Goal: Task Accomplishment & Management: Use online tool/utility

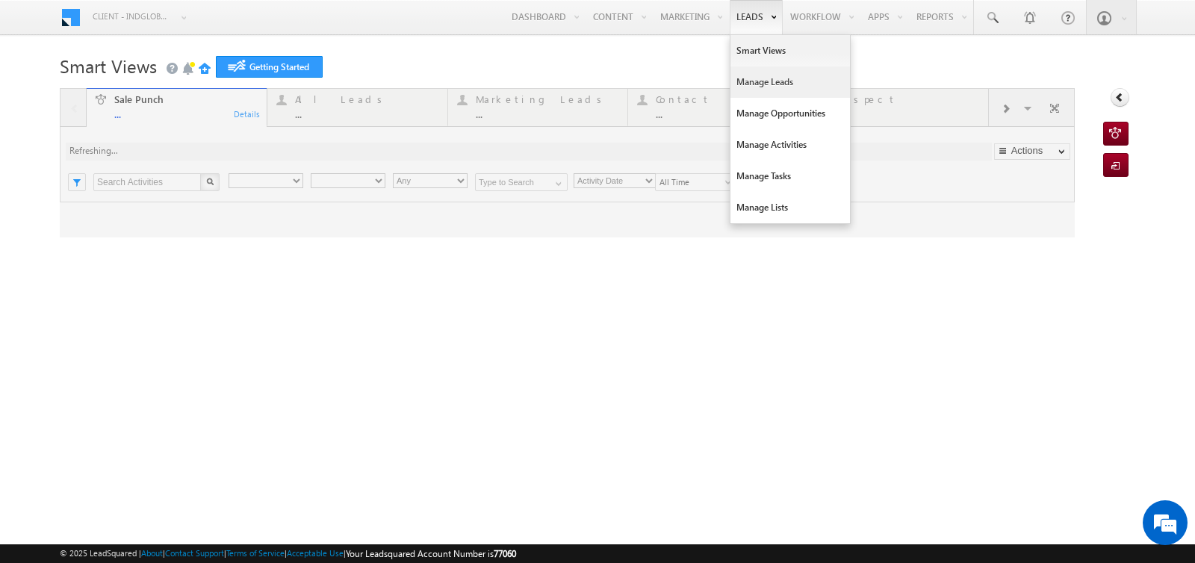
type input "Any Owner"
click at [748, 89] on link "Manage Leads" at bounding box center [791, 81] width 120 height 31
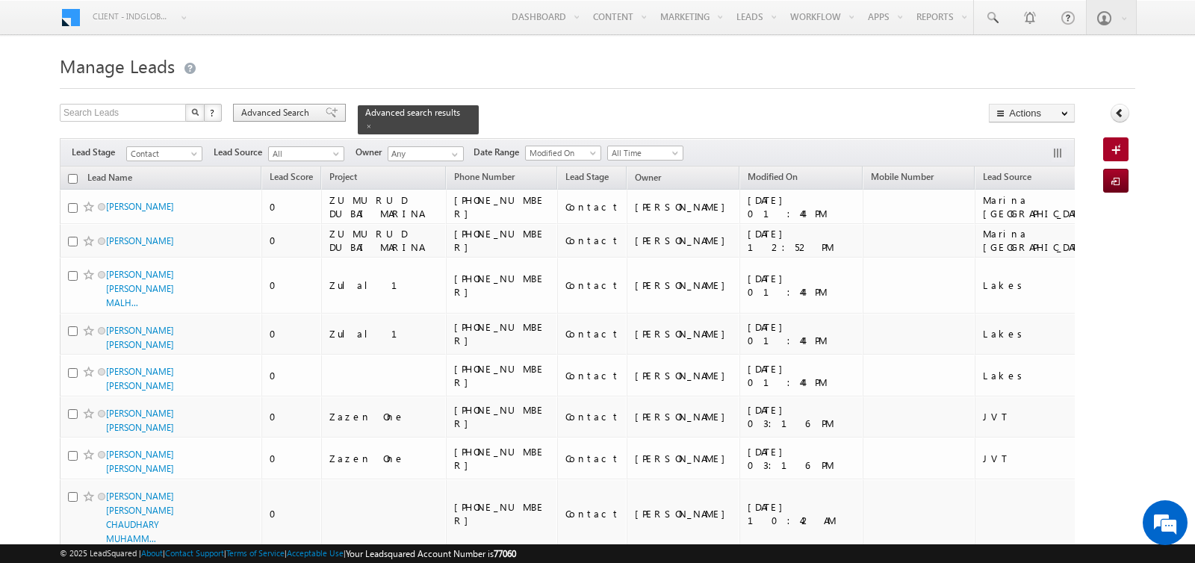
click at [276, 112] on span "Advanced Search" at bounding box center [277, 112] width 72 height 13
click at [293, 116] on span "Advanced Search" at bounding box center [277, 112] width 72 height 13
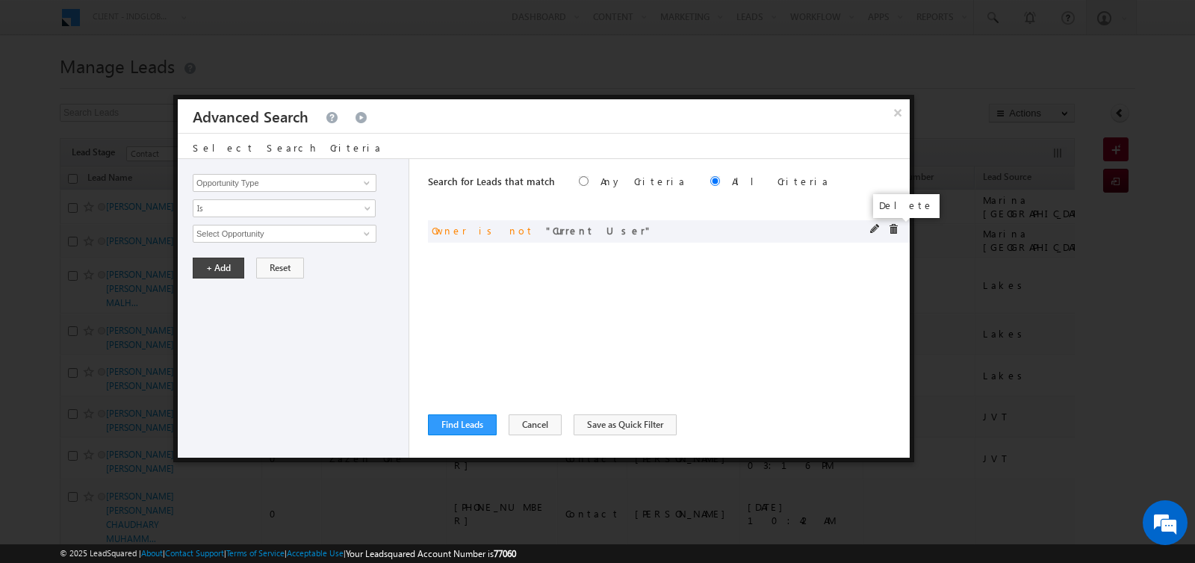
click at [892, 226] on span at bounding box center [893, 229] width 10 height 10
click at [247, 182] on input "Opportunity Type" at bounding box center [285, 183] width 184 height 18
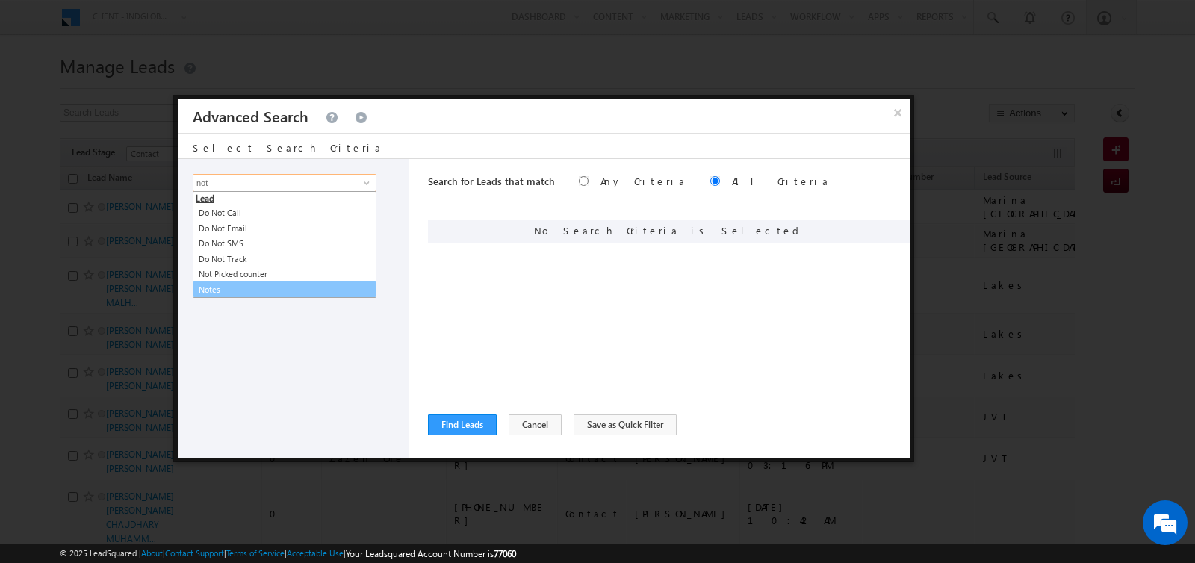
click at [219, 288] on link "Notes" at bounding box center [285, 290] width 184 height 17
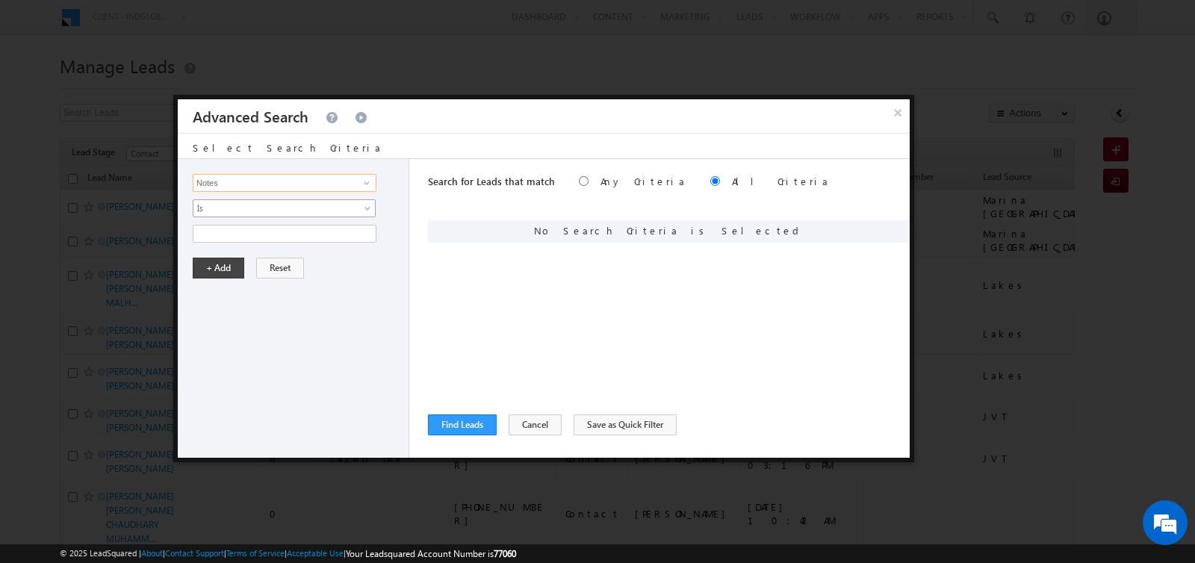
type input "Notes"
click at [225, 211] on span "Is" at bounding box center [274, 208] width 162 height 13
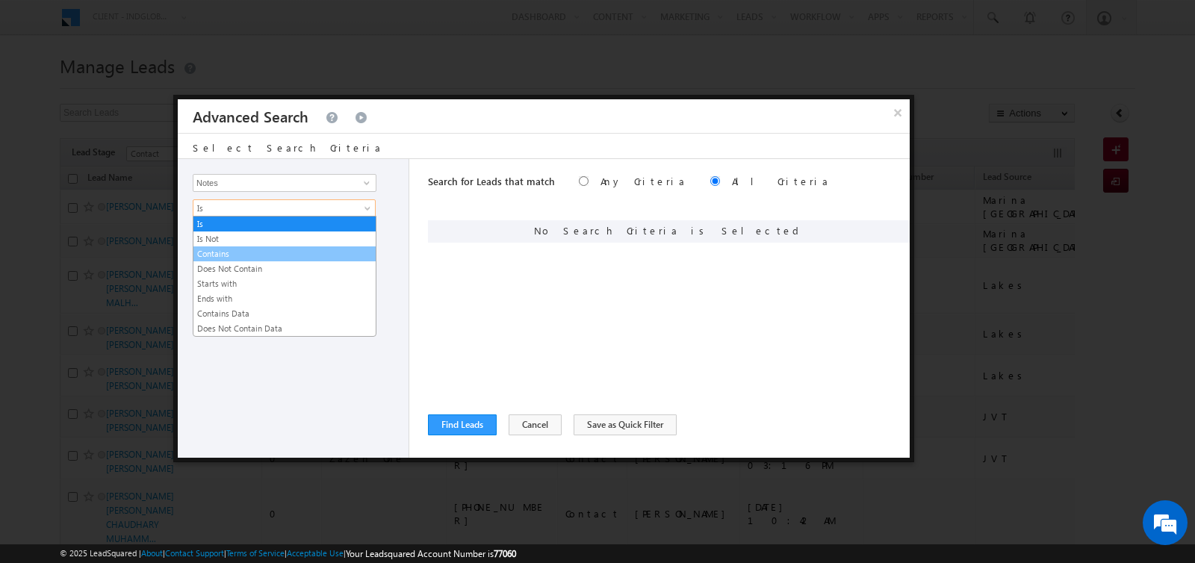
click at [229, 247] on link "Contains" at bounding box center [284, 253] width 182 height 13
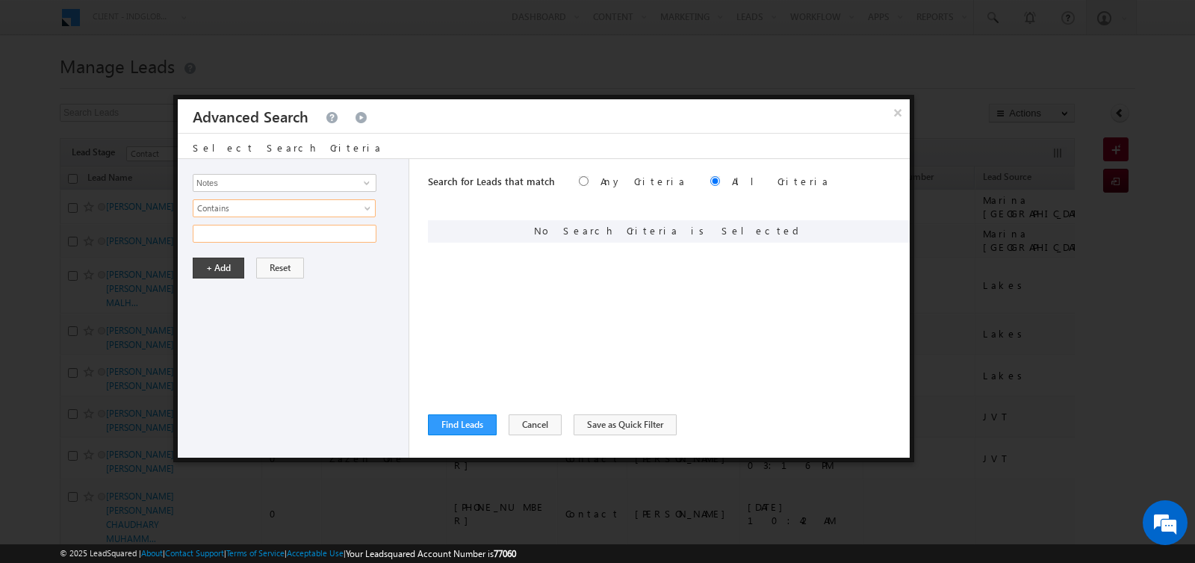
click at [229, 238] on input "text" at bounding box center [285, 234] width 184 height 18
type input "Ready"
click at [216, 268] on button "+ Add" at bounding box center [219, 268] width 52 height 21
click at [458, 424] on button "Find Leads" at bounding box center [462, 425] width 69 height 21
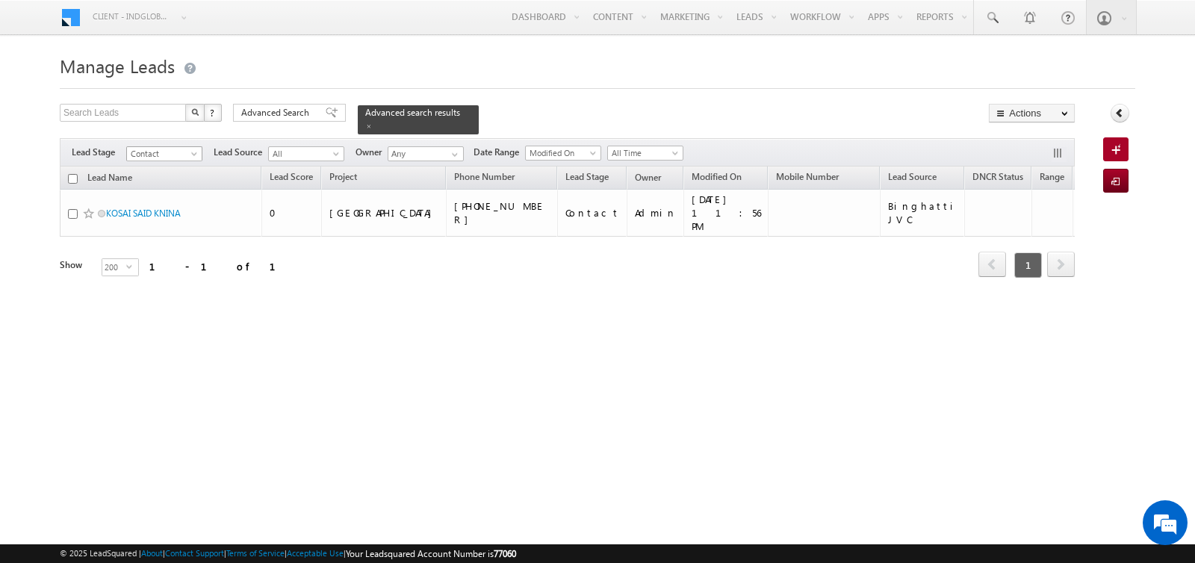
click at [175, 158] on span "Contact" at bounding box center [162, 153] width 71 height 13
click at [161, 165] on link "All" at bounding box center [164, 167] width 75 height 13
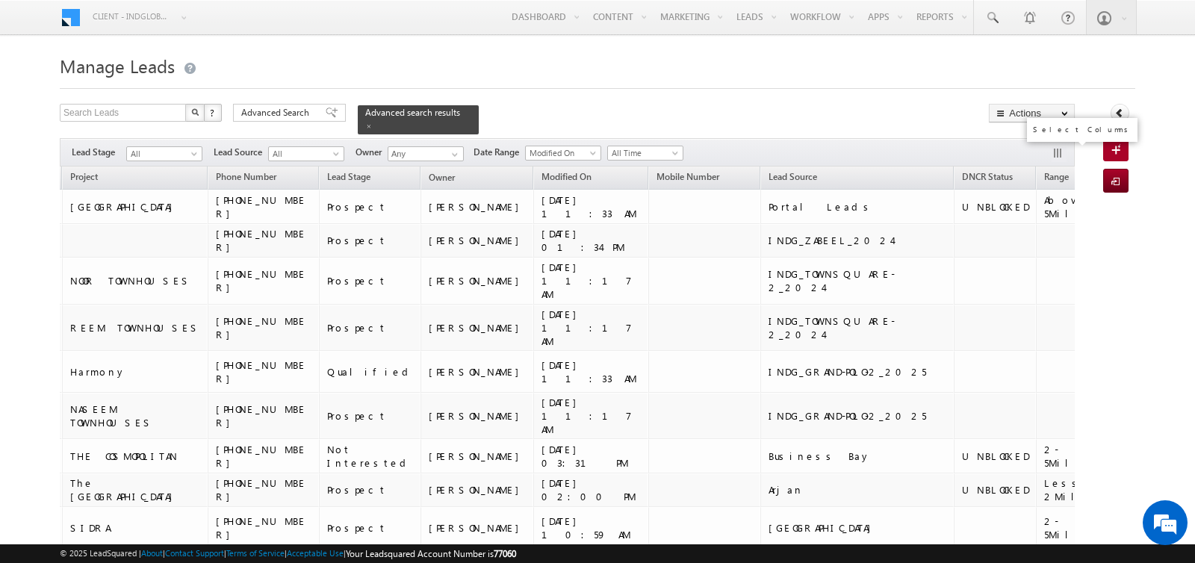
click at [1058, 150] on button "button" at bounding box center [1059, 154] width 15 height 15
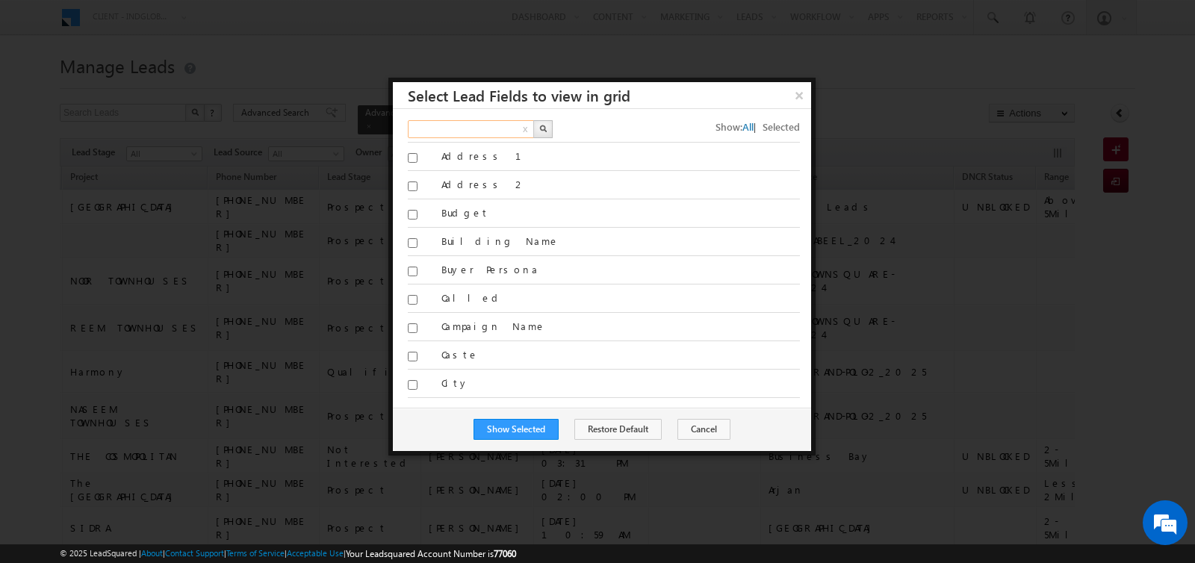
click at [489, 128] on input "text" at bounding box center [472, 129] width 128 height 18
type input "not"
click at [547, 125] on button "button" at bounding box center [542, 129] width 19 height 18
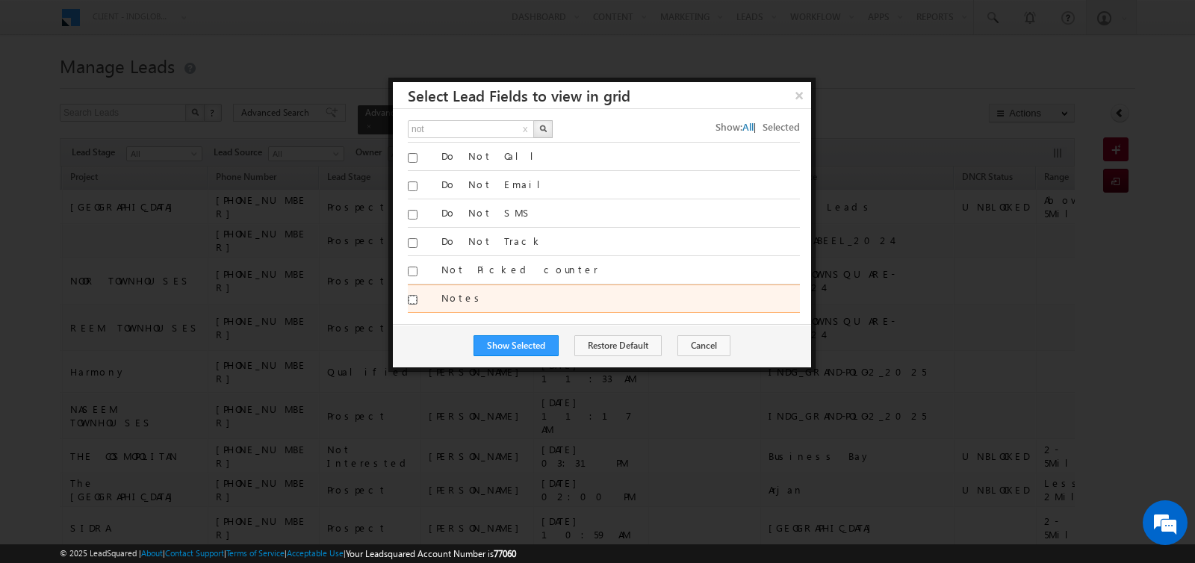
click at [413, 295] on input "Notes" at bounding box center [413, 300] width 10 height 10
checkbox input "true"
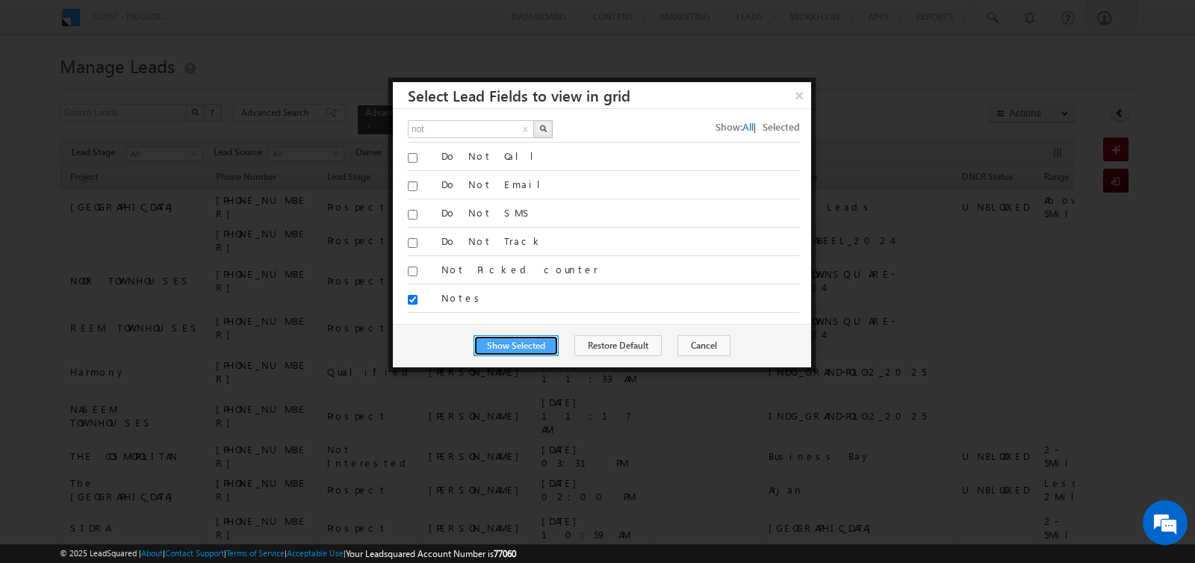
click at [521, 345] on button "Show Selected" at bounding box center [516, 345] width 85 height 21
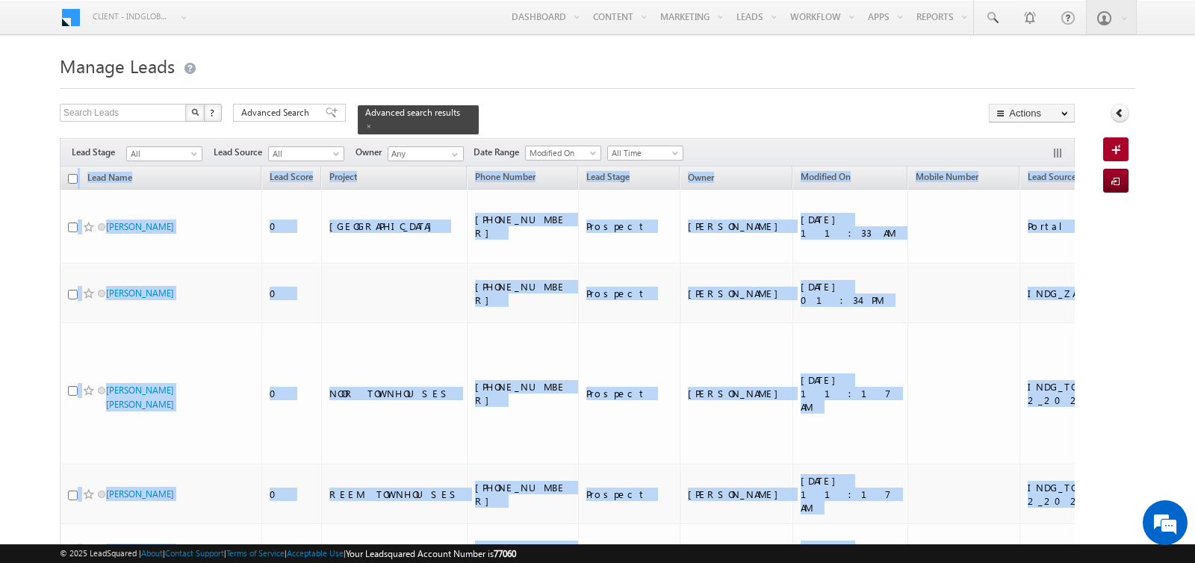
drag, startPoint x: 999, startPoint y: 438, endPoint x: 22, endPoint y: 173, distance: 1011.6
copy table "Lead Name Lead Score Project Phone Number Lead Stage Owner Modified On Mobile N…"
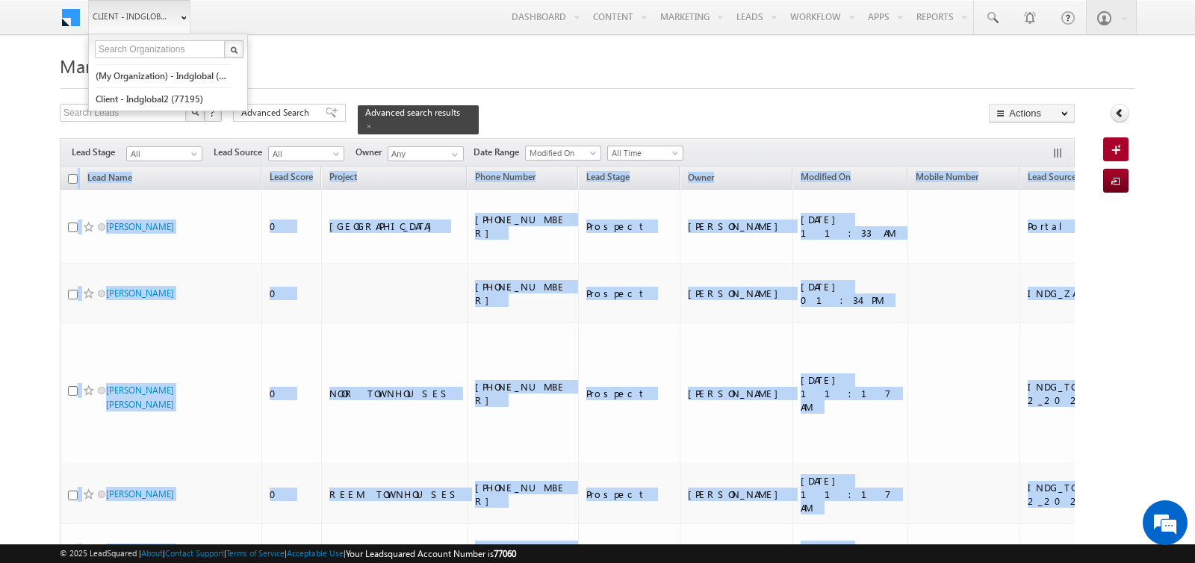
click at [139, 5] on link "Client - indglobal1 (77060)" at bounding box center [139, 17] width 102 height 34
click at [152, 99] on link "Client - indglobal2 (77195)" at bounding box center [163, 98] width 137 height 23
